Goal: Task Accomplishment & Management: Manage account settings

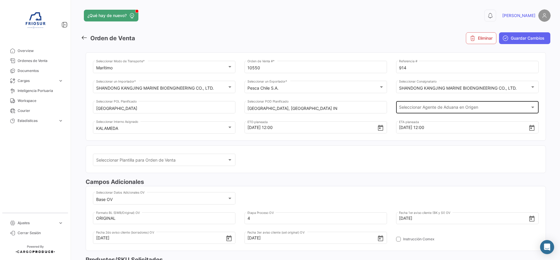
click at [493, 105] on div "Seleccionar Agente de Aduana en Origen Seleccionar Agente de Aduana en Origen" at bounding box center [467, 106] width 136 height 13
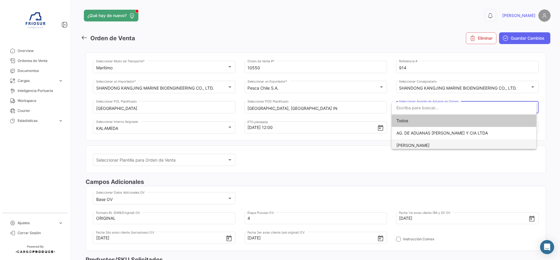
click at [426, 144] on span "[PERSON_NAME]" at bounding box center [413, 145] width 33 height 5
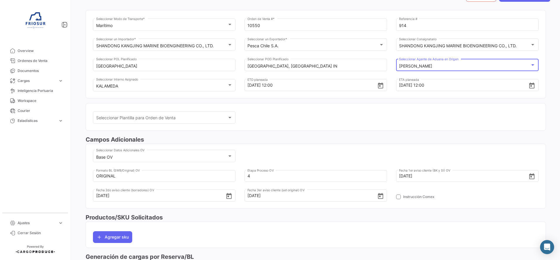
scroll to position [73, 0]
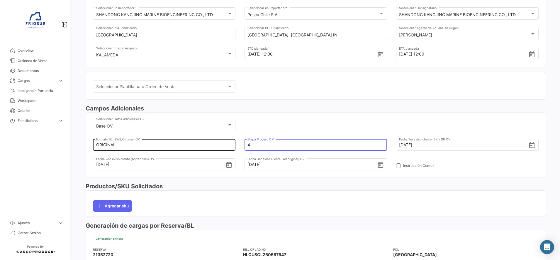
drag, startPoint x: 308, startPoint y: 143, endPoint x: 204, endPoint y: 144, distance: 104.1
click at [204, 144] on div "ORIGINAL Formato BL (SWB/Original) OV 4 Etapa Proceso OV [DATE] Fecha 1er aviso…" at bounding box center [316, 157] width 446 height 39
type input "7"
click at [322, 126] on div "Base OV Seleccionar Datos Adicionales OV ORIGINAL Formato BL (SWB/Original) OV …" at bounding box center [316, 146] width 446 height 59
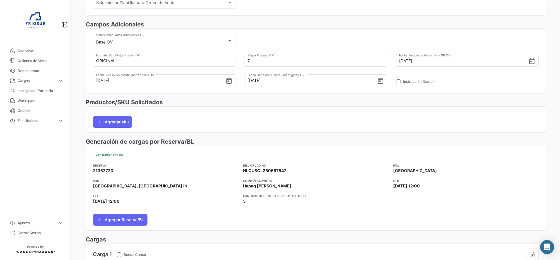
scroll to position [0, 0]
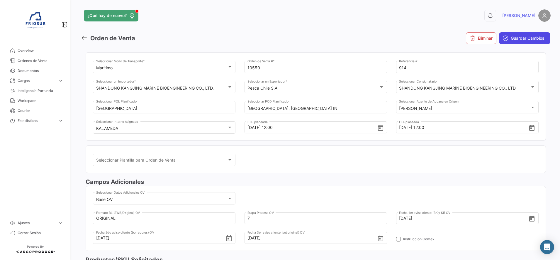
click at [511, 40] on span "Guardar Cambios" at bounding box center [528, 38] width 34 height 6
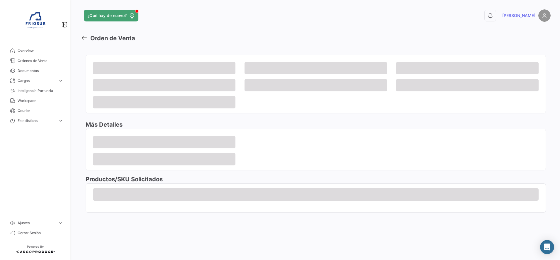
click at [84, 36] on icon at bounding box center [84, 37] width 6 height 6
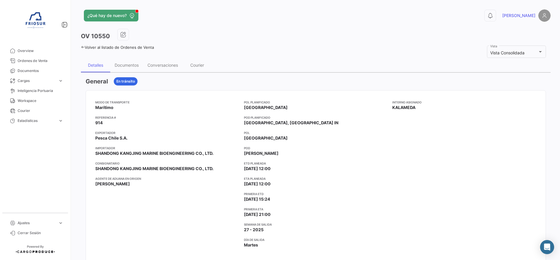
click at [82, 46] on icon at bounding box center [83, 47] width 4 height 4
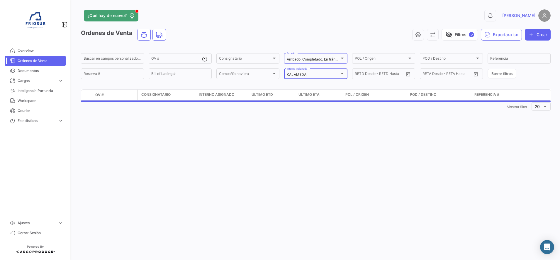
click at [313, 73] on div "KALAMEDA" at bounding box center [313, 74] width 52 height 4
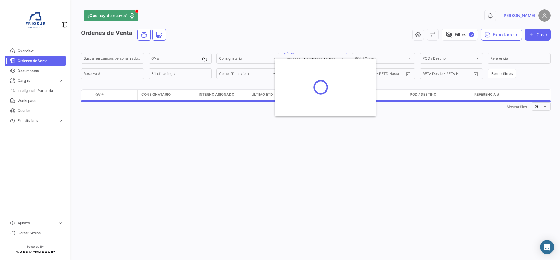
scroll to position [6, 0]
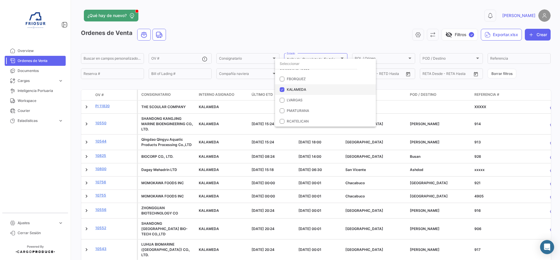
click at [282, 89] on mat-pseudo-checkbox at bounding box center [282, 89] width 5 height 5
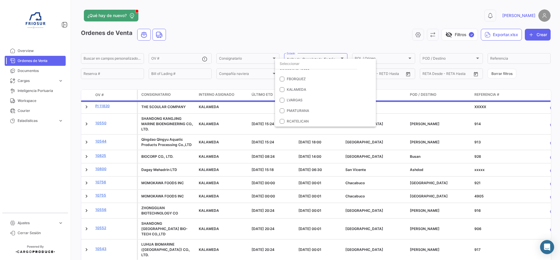
click at [162, 75] on div at bounding box center [280, 130] width 560 height 260
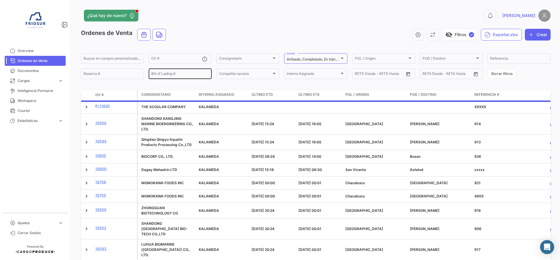
click at [164, 75] on input "Bill of Lading #" at bounding box center [180, 74] width 58 height 4
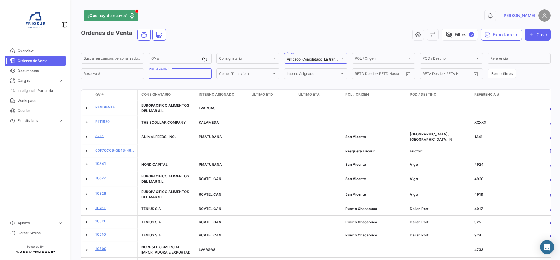
paste input "HLCUSCL250578796"
type input "HLCUSCL250578796"
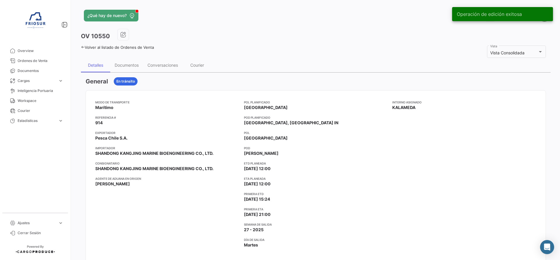
click at [82, 46] on icon at bounding box center [83, 47] width 4 height 4
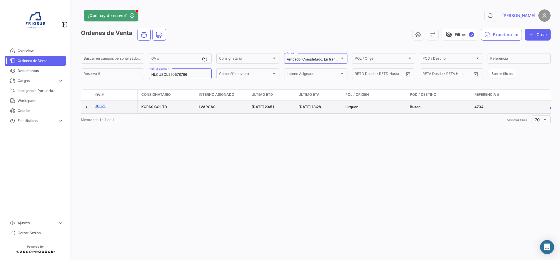
click at [101, 105] on link "10371" at bounding box center [114, 105] width 39 height 5
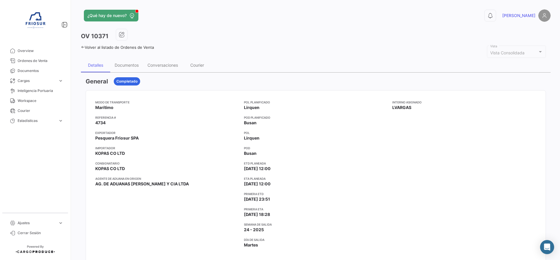
click at [82, 47] on icon at bounding box center [83, 47] width 4 height 4
